Goal: Task Accomplishment & Management: Complete application form

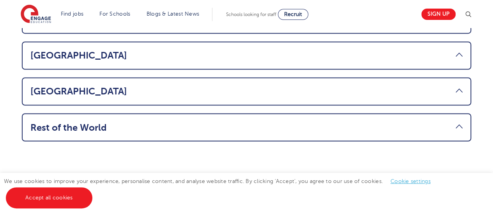
scroll to position [642, 0]
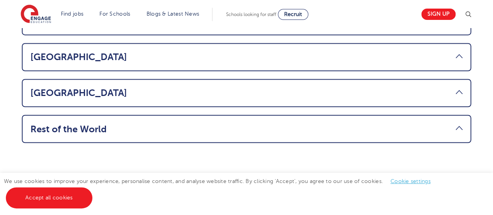
click at [346, 115] on li "Rest of the World Considering a move abroad to teach in the [GEOGRAPHIC_DATA]? …" at bounding box center [246, 129] width 449 height 28
click at [104, 123] on link "Rest of the World" at bounding box center [246, 128] width 432 height 11
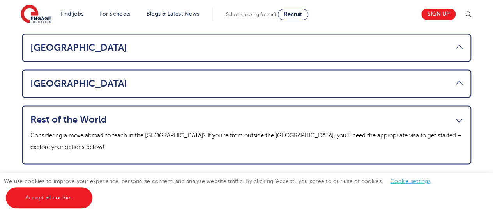
scroll to position [588, 0]
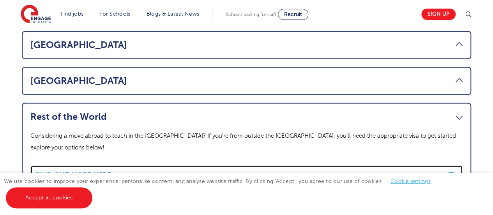
click at [99, 171] on b "Find out more here" at bounding box center [73, 174] width 76 height 7
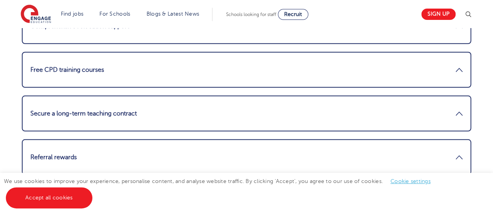
scroll to position [1080, 0]
drag, startPoint x: 79, startPoint y: 74, endPoint x: 60, endPoint y: 70, distance: 20.0
click at [60, 70] on link "Free CPD training courses" at bounding box center [246, 70] width 432 height 19
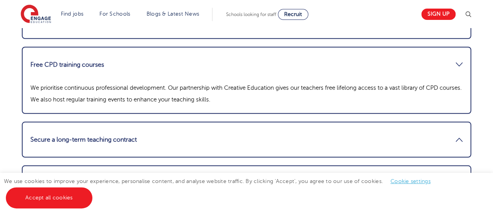
scroll to position [1048, 0]
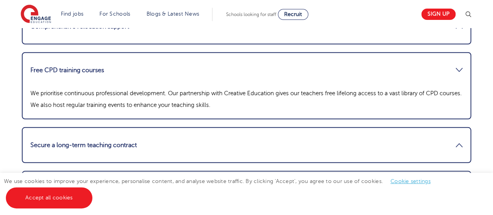
click at [72, 66] on link "Free CPD training courses" at bounding box center [246, 70] width 432 height 19
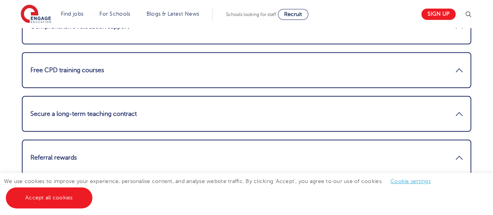
click at [72, 66] on link "Free CPD training courses" at bounding box center [246, 70] width 432 height 19
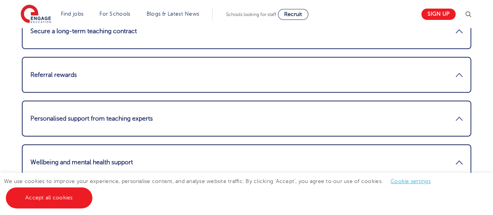
scroll to position [1164, 0]
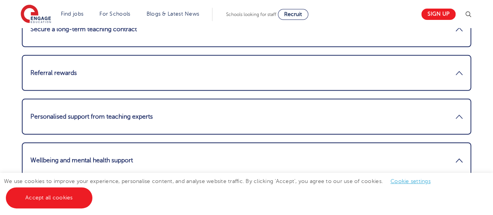
click at [70, 116] on link "Personalised support from teaching experts" at bounding box center [246, 116] width 432 height 19
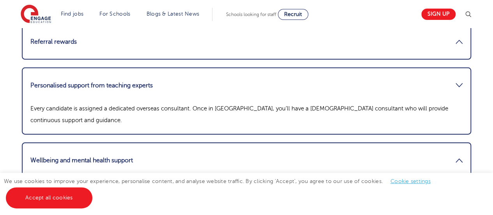
click at [75, 86] on link "Personalised support from teaching experts" at bounding box center [246, 85] width 432 height 19
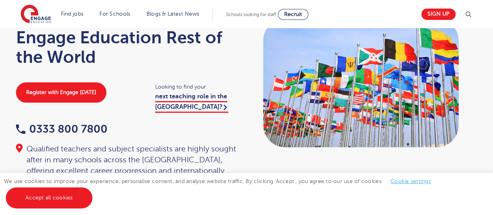
scroll to position [52, 0]
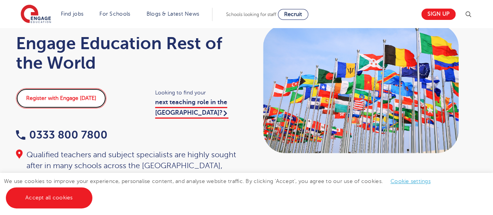
click at [78, 102] on link "Register with Engage today" at bounding box center [61, 98] width 90 height 20
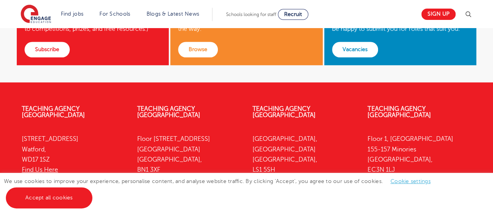
scroll to position [371, 0]
